Goal: Check status

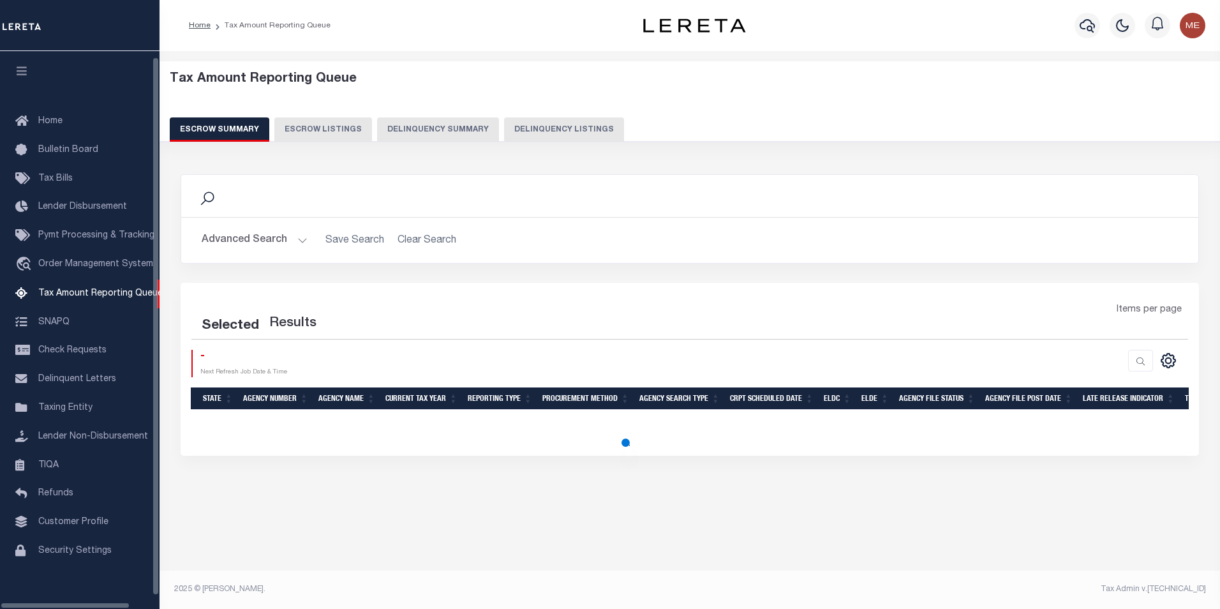
select select "100"
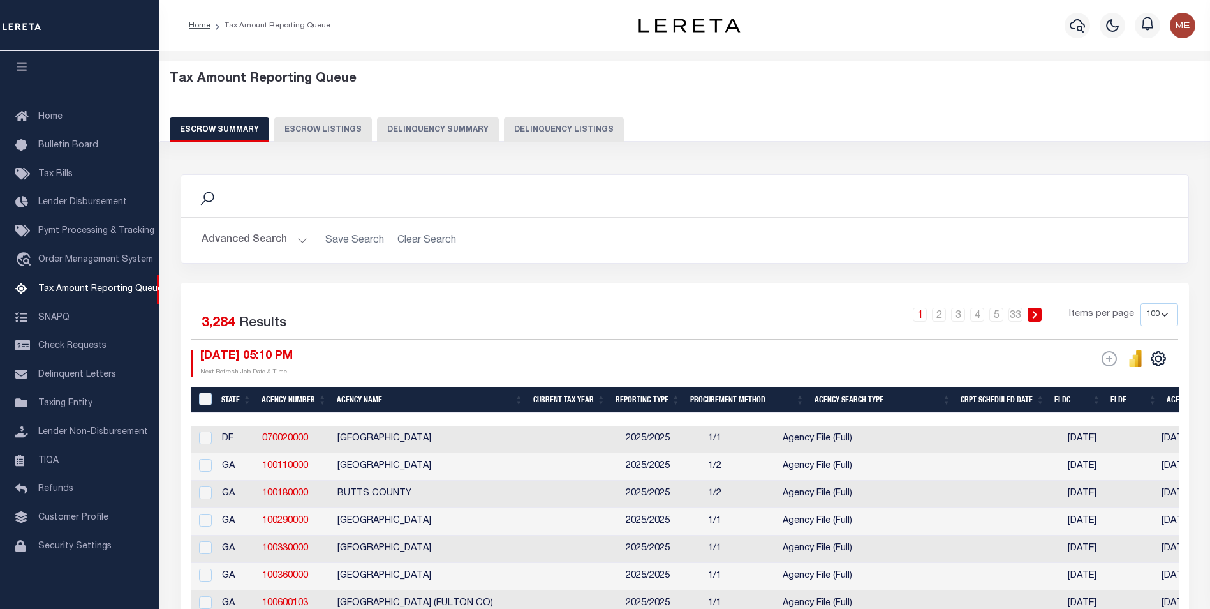
click at [582, 130] on button "Delinquency Listings" at bounding box center [564, 129] width 120 height 24
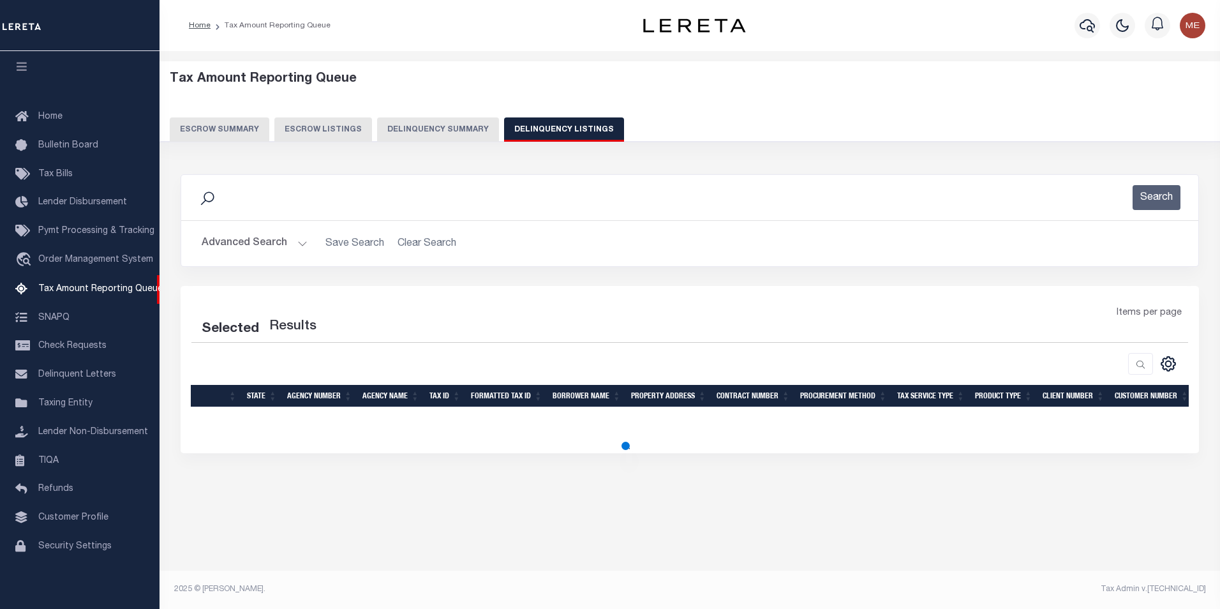
select select "100"
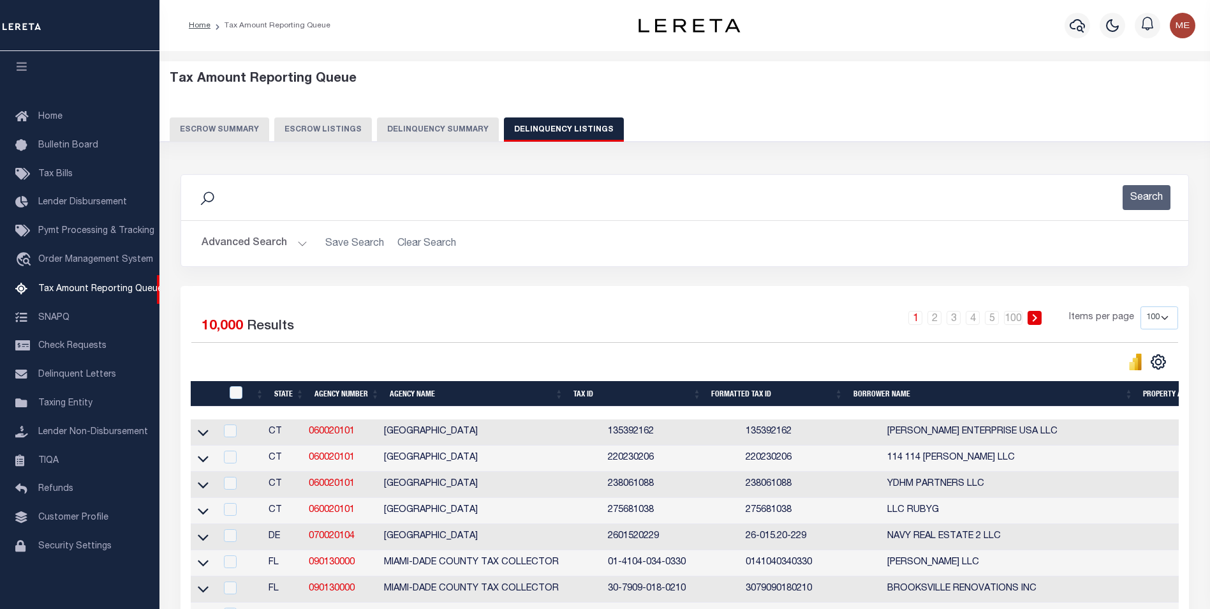
click at [291, 248] on button "Advanced Search" at bounding box center [255, 243] width 106 height 25
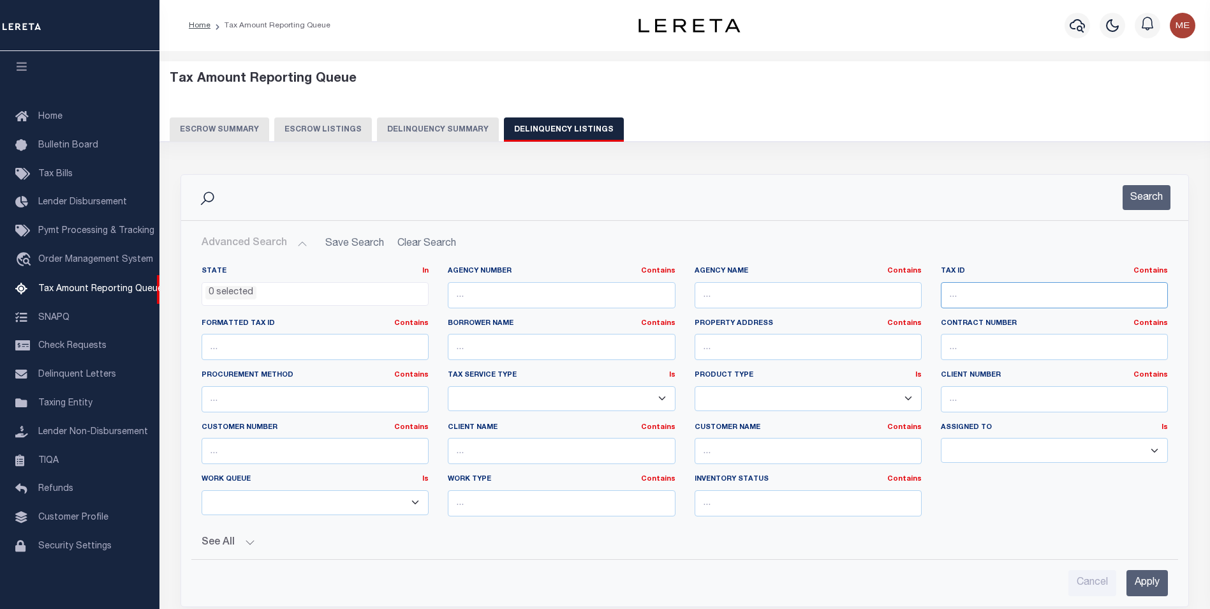
click at [982, 302] on input "text" at bounding box center [1054, 295] width 227 height 26
paste input "11127152 7"
type input "11127152 7"
click at [1154, 572] on input "Apply" at bounding box center [1147, 583] width 41 height 26
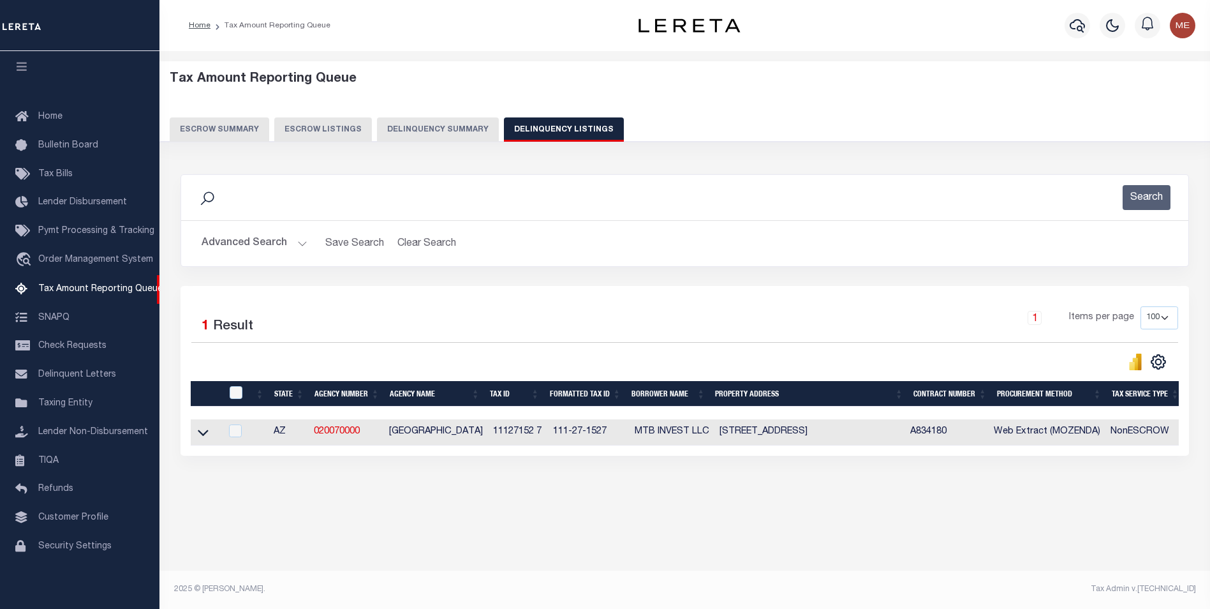
click at [1155, 581] on div "Tax Amount Reporting Queue Escrow Summary Escrow Listings In" at bounding box center [685, 325] width 1051 height 548
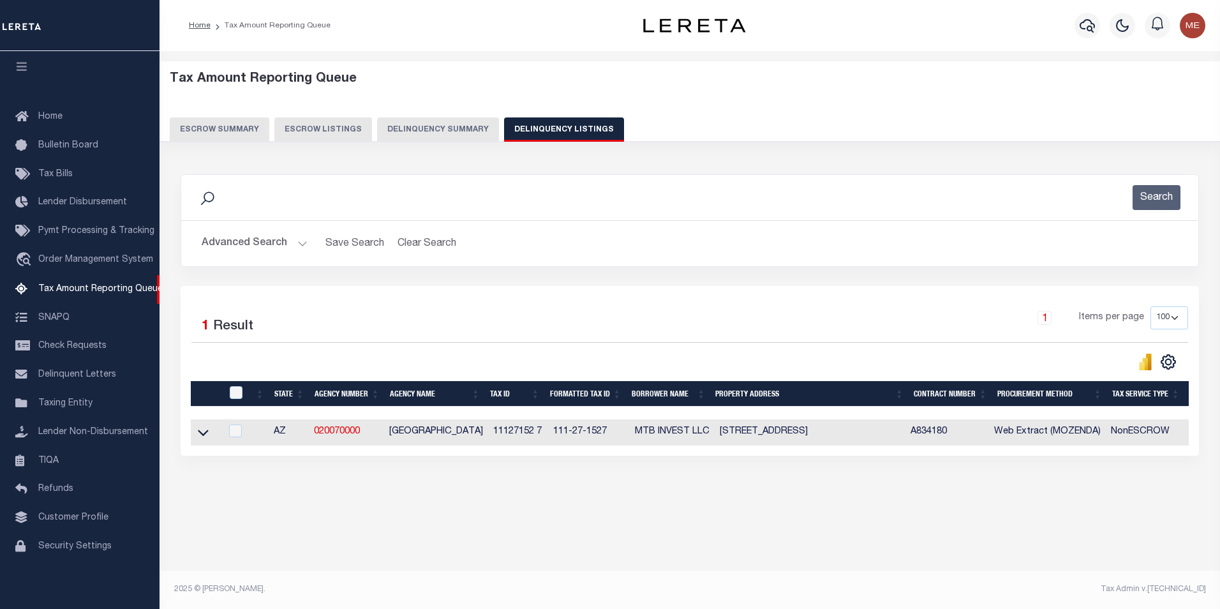
click at [212, 433] on td at bounding box center [206, 432] width 30 height 26
checkbox input "true"
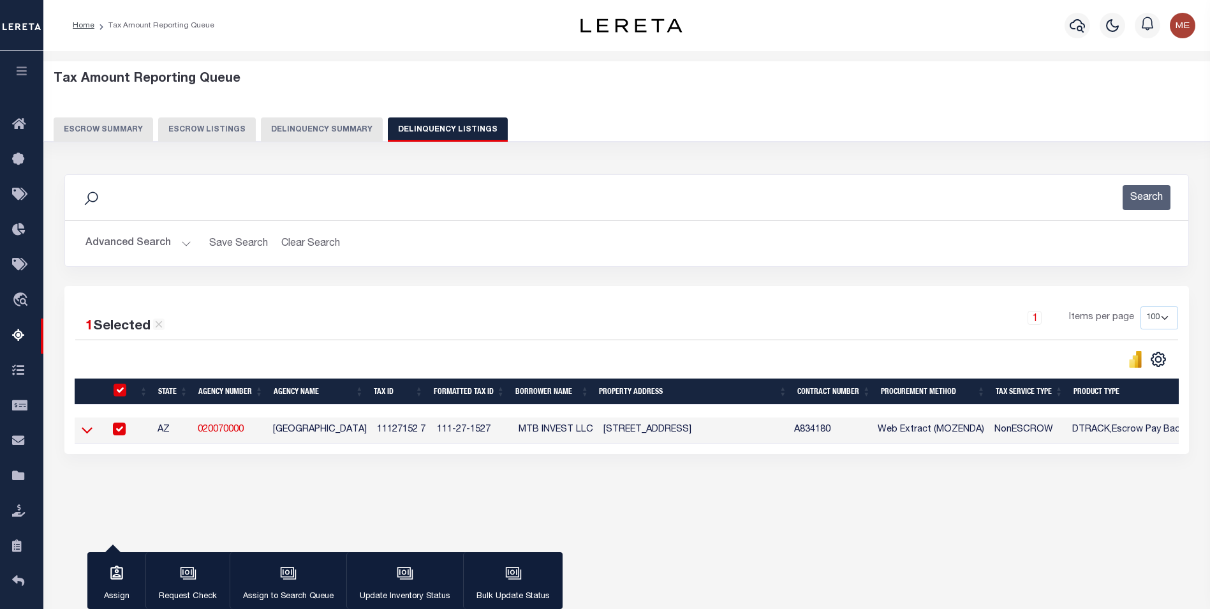
click at [89, 436] on icon at bounding box center [87, 429] width 11 height 13
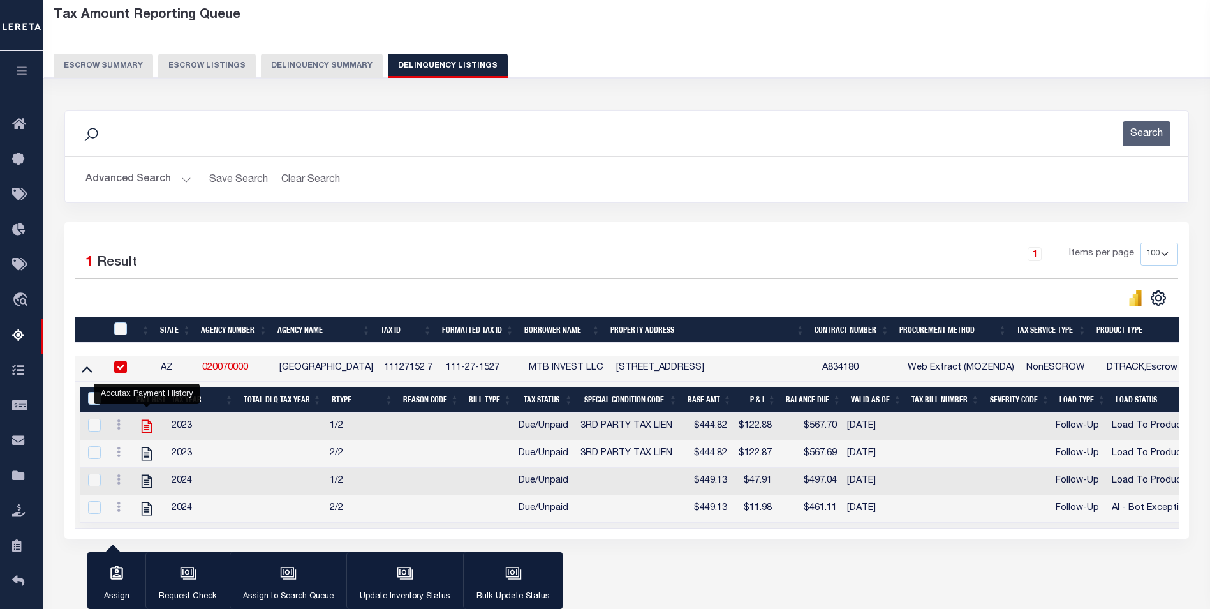
scroll to position [123, 0]
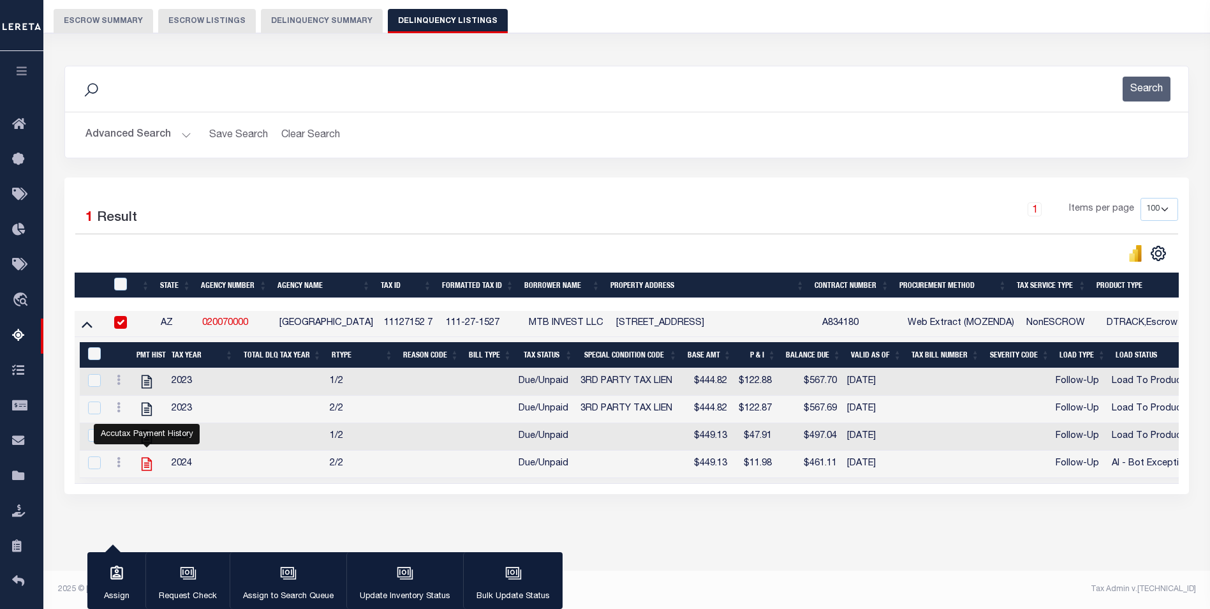
click at [145, 458] on icon "" at bounding box center [147, 464] width 10 height 13
checkbox input "true"
